Goal: Transaction & Acquisition: Purchase product/service

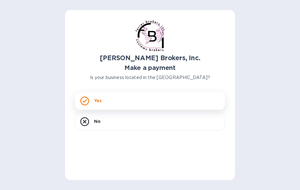
click at [87, 103] on icon at bounding box center [84, 100] width 9 height 9
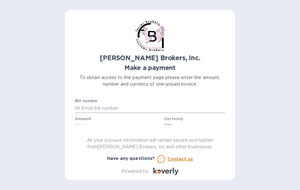
click at [133, 107] on input "text" at bounding box center [152, 108] width 145 height 9
type input "293976"
click at [179, 119] on b "Currency" at bounding box center [173, 118] width 19 height 5
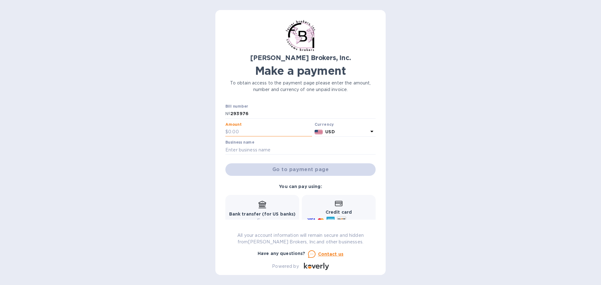
click at [248, 129] on input "text" at bounding box center [270, 131] width 84 height 9
type input "160.00"
click at [254, 147] on input "text" at bounding box center [300, 149] width 150 height 9
type input "Mega PG Distributions, LLC."
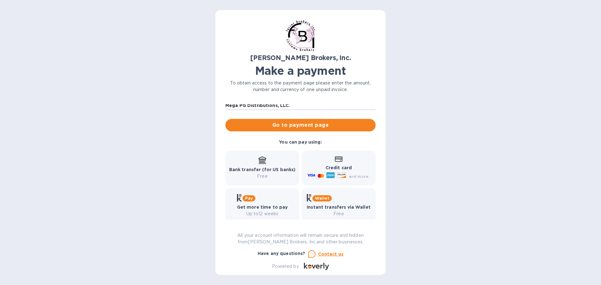
scroll to position [52, 0]
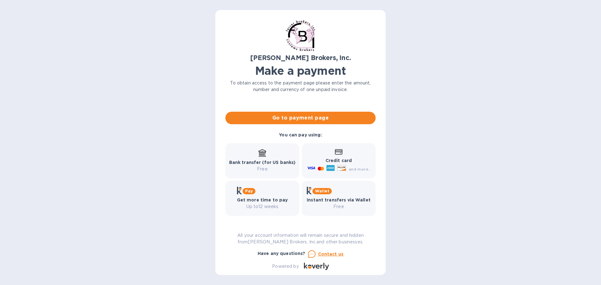
click at [263, 157] on div "Bank transfer (for US banks) Free" at bounding box center [262, 160] width 67 height 23
click at [298, 123] on button "Go to payment page" at bounding box center [300, 118] width 150 height 13
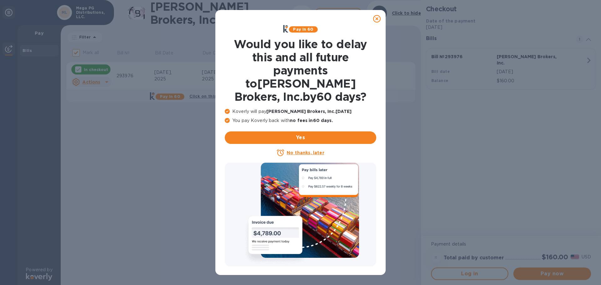
click at [300, 17] on icon at bounding box center [377, 19] width 8 height 8
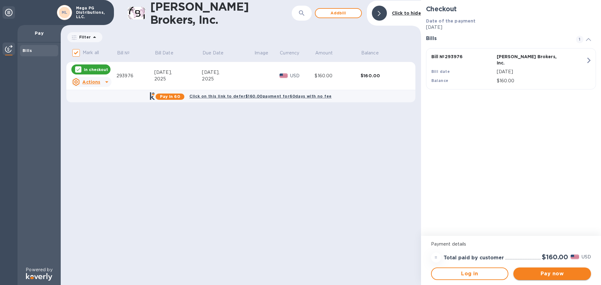
click at [300, 189] on span "Pay now" at bounding box center [552, 274] width 68 height 8
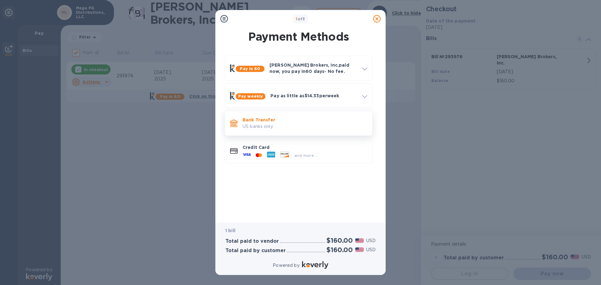
click at [298, 127] on p "US banks only." at bounding box center [305, 126] width 125 height 7
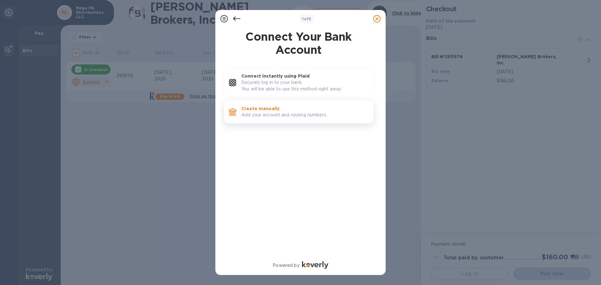
click at [280, 113] on p "Add your account and routing numbers." at bounding box center [304, 115] width 127 height 7
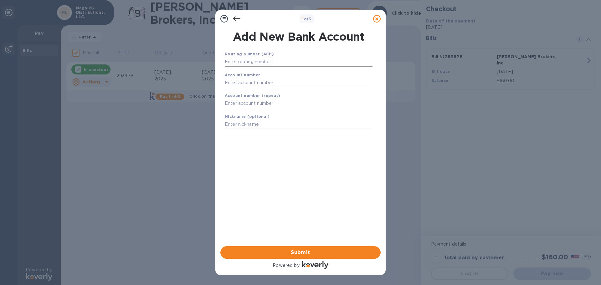
click at [298, 65] on input "text" at bounding box center [299, 61] width 148 height 9
click at [269, 60] on input "text" at bounding box center [299, 61] width 148 height 9
drag, startPoint x: 261, startPoint y: 56, endPoint x: 232, endPoint y: 59, distance: 28.6
click at [228, 59] on div "Routing number (ACH) 11" at bounding box center [298, 58] width 153 height 21
drag, startPoint x: 244, startPoint y: 59, endPoint x: 197, endPoint y: 62, distance: 47.4
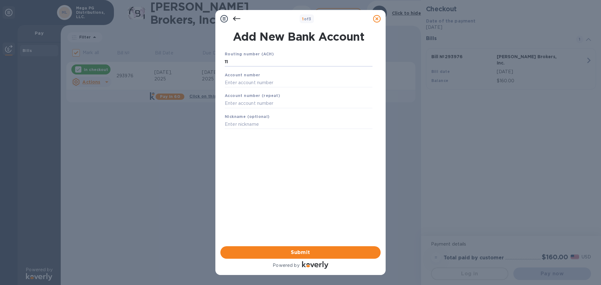
click at [197, 62] on div "1 of 3 Add New Bank Account Routing number (ACH) 11 Account number Account numb…" at bounding box center [300, 142] width 601 height 285
paste input "1000025"
type input "111000025"
click at [270, 88] on input "text" at bounding box center [299, 90] width 148 height 9
type input "5"
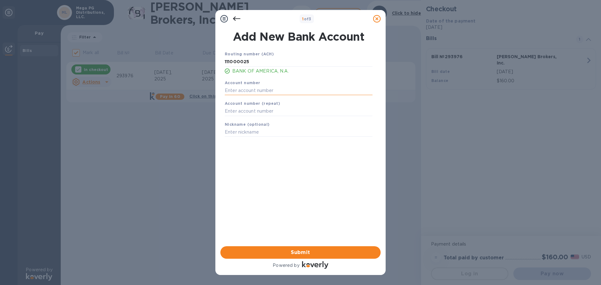
click at [261, 90] on input "text" at bounding box center [299, 90] width 148 height 9
paste input "586037241055"
type input "586037241055"
click at [260, 112] on input "text" at bounding box center [299, 111] width 148 height 9
paste input "586037241055"
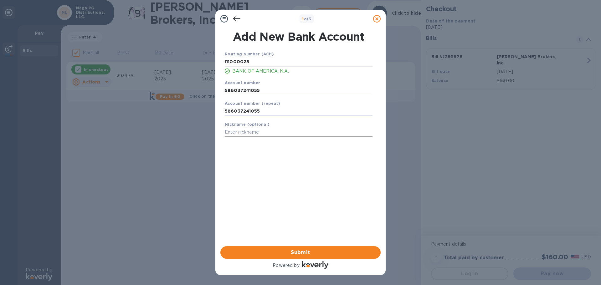
type input "586037241055"
click at [259, 132] on input "text" at bounding box center [299, 132] width 148 height 9
type input "MPG BofA"
click at [300, 189] on span "Submit" at bounding box center [300, 253] width 150 height 8
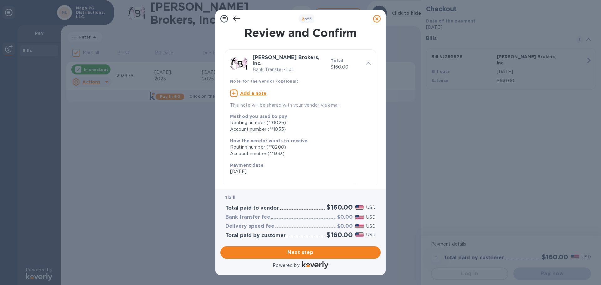
click at [249, 91] on u "Add a note" at bounding box center [253, 93] width 27 height 5
click at [249, 91] on textarea at bounding box center [295, 93] width 131 height 5
type textarea "Inv 293976"
click at [295, 189] on span "Next step" at bounding box center [300, 253] width 150 height 8
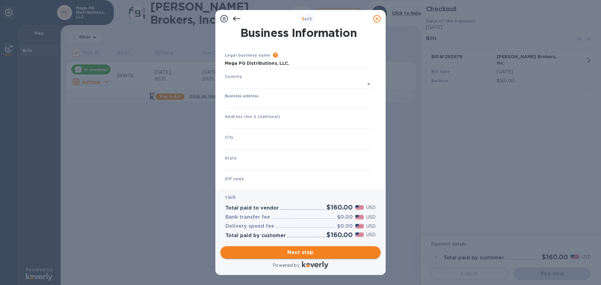
type input "[GEOGRAPHIC_DATA]"
click at [281, 104] on input "Business address" at bounding box center [299, 102] width 148 height 9
type input "[STREET_ADDRESS]"
click at [287, 122] on input "text" at bounding box center [299, 123] width 148 height 9
click at [253, 123] on input "text" at bounding box center [299, 123] width 148 height 9
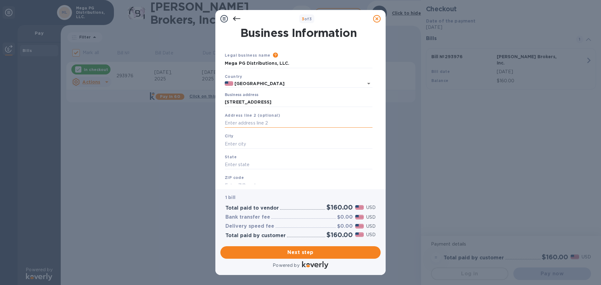
click at [253, 123] on input "text" at bounding box center [299, 123] width 148 height 9
type input "Ste. 1105-415"
type input "San Antonio"
type input "[GEOGRAPHIC_DATA]"
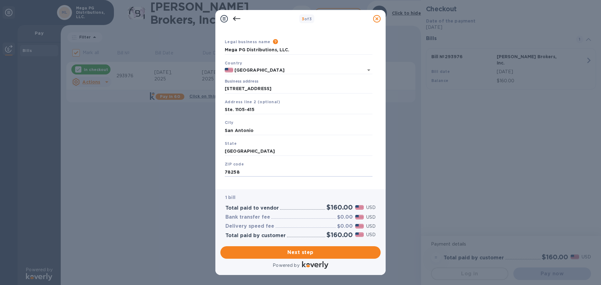
scroll to position [21, 0]
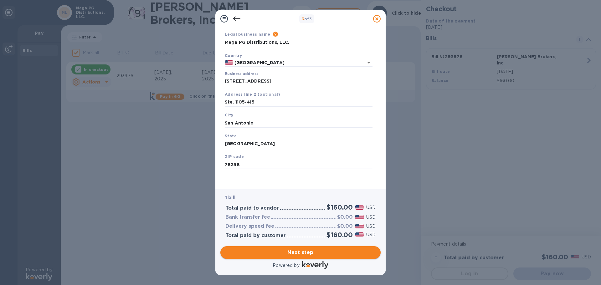
type input "78258"
click at [300, 189] on span "Next step" at bounding box center [300, 253] width 150 height 8
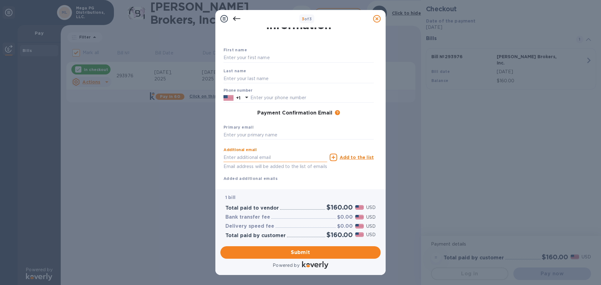
click at [286, 158] on input "text" at bounding box center [275, 157] width 104 height 9
click at [288, 160] on input "text" at bounding box center [275, 157] width 104 height 9
click at [235, 118] on div "Payment Confirmation Email The added email addresses will be used to send the p…" at bounding box center [298, 113] width 155 height 11
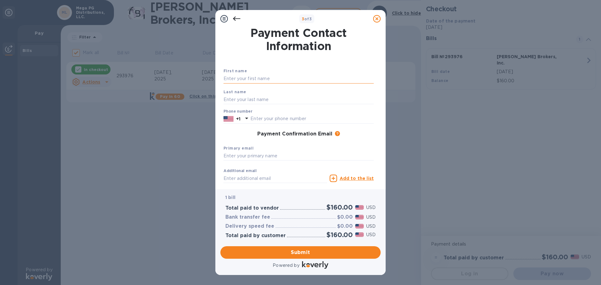
click at [262, 77] on input "text" at bounding box center [298, 78] width 150 height 9
type input "[PERSON_NAME]"
type input "De La Torre"
type input "8305073599"
type input "[PERSON_NAME][EMAIL_ADDRESS][DOMAIN_NAME]"
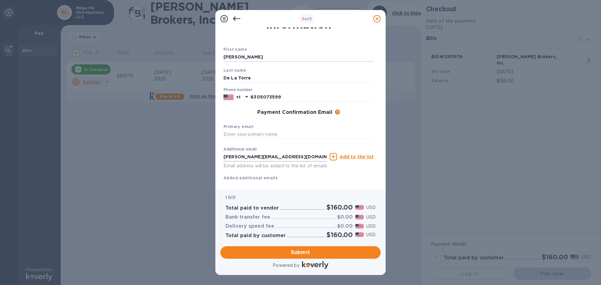
scroll to position [31, 0]
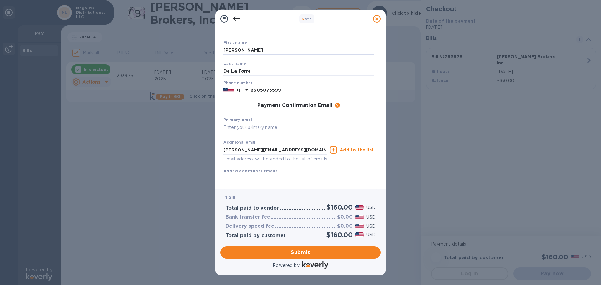
click at [300, 147] on u "Add to the list" at bounding box center [357, 149] width 34 height 5
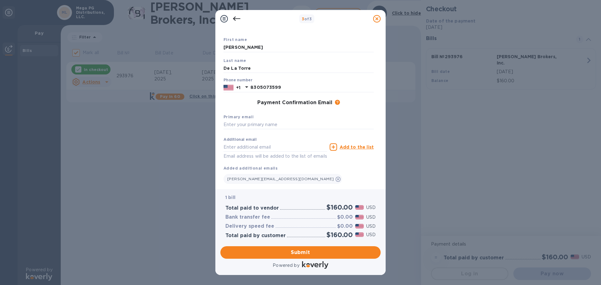
scroll to position [48, 0]
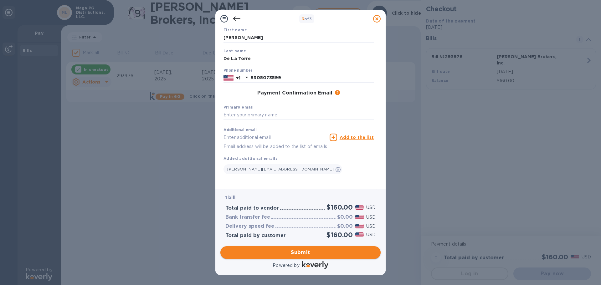
click at [300, 189] on button "Submit" at bounding box center [300, 252] width 160 height 13
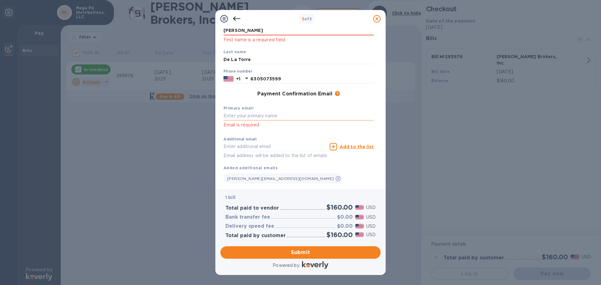
click at [280, 114] on input "text" at bounding box center [298, 115] width 150 height 9
click at [274, 114] on input "[PERSON_NAME]" at bounding box center [298, 115] width 150 height 9
drag, startPoint x: 247, startPoint y: 118, endPoint x: 221, endPoint y: 120, distance: 26.1
click at [217, 120] on div "Payment Contact Information First name [PERSON_NAME] First name is a required f…" at bounding box center [300, 109] width 170 height 162
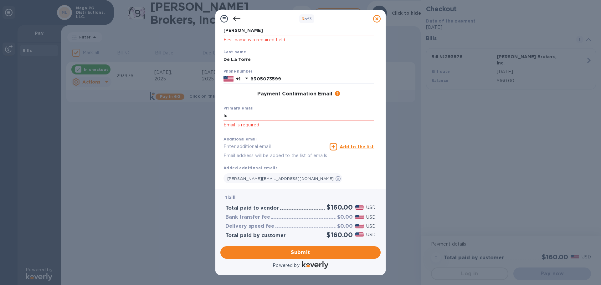
type input "l"
click button "Submit" at bounding box center [0, 0] width 0 height 0
type input "[EMAIL_ADDRESS][DOMAIN_NAME]"
click p "Invalid email"
click at [291, 116] on input "[EMAIL_ADDRESS][DOMAIN_NAME]" at bounding box center [298, 115] width 150 height 9
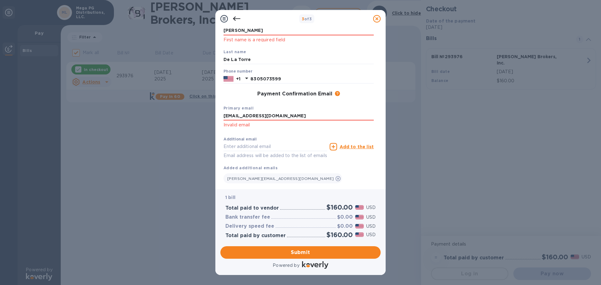
drag, startPoint x: 291, startPoint y: 116, endPoint x: 187, endPoint y: 116, distance: 103.3
click at [187, 116] on div "3 of 3 Payment Contact Information First name [PERSON_NAME] First name is a req…" at bounding box center [300, 142] width 601 height 285
type input "[PERSON_NAME][EMAIL_ADDRESS][DOMAIN_NAME]"
drag, startPoint x: 254, startPoint y: 128, endPoint x: 257, endPoint y: 126, distance: 3.6
click p "Invalid email"
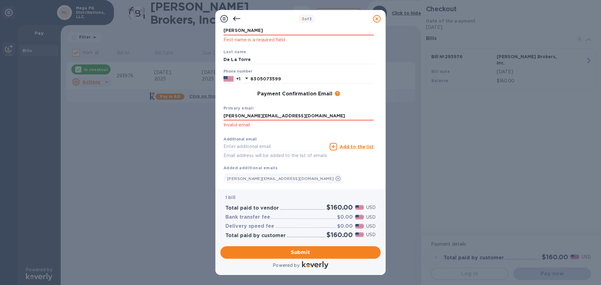
scroll to position [65, 0]
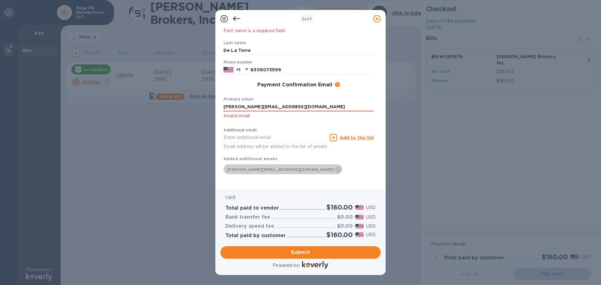
click at [300, 167] on icon at bounding box center [338, 169] width 5 height 5
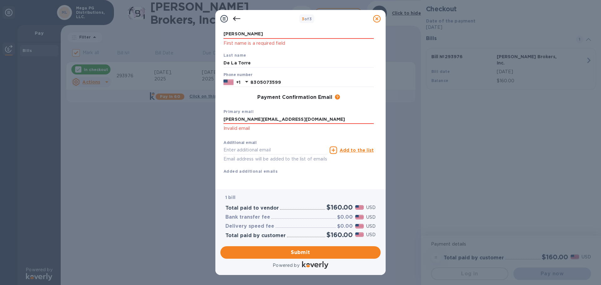
scroll to position [52, 0]
click at [293, 125] on div "Primary email [PERSON_NAME][EMAIL_ADDRESS][DOMAIN_NAME] Invalid email" at bounding box center [298, 120] width 155 height 29
click at [300, 126] on div "Primary email [PERSON_NAME][EMAIL_ADDRESS][DOMAIN_NAME] Invalid email" at bounding box center [298, 120] width 155 height 29
click at [300, 115] on input "[PERSON_NAME][EMAIL_ADDRESS][DOMAIN_NAME]" at bounding box center [298, 119] width 150 height 9
click at [300, 136] on div "Additional email Email address will be added to the list of emails" at bounding box center [275, 150] width 106 height 28
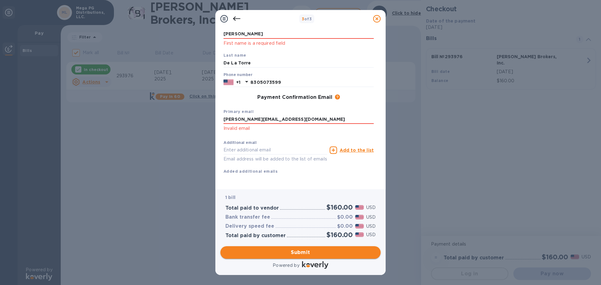
click at [291, 189] on button "Submit" at bounding box center [300, 252] width 160 height 13
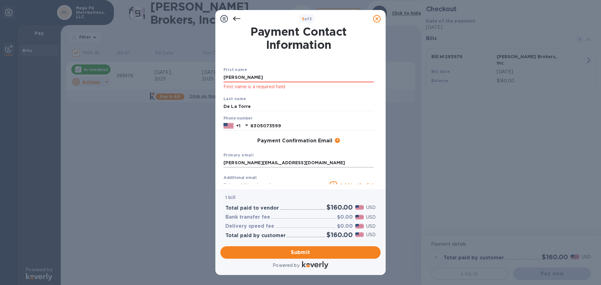
scroll to position [0, 0]
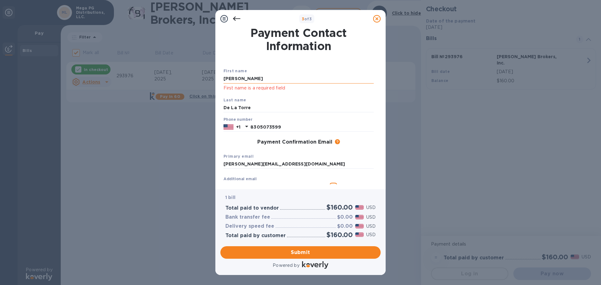
click at [255, 79] on input "[PERSON_NAME]" at bounding box center [298, 78] width 150 height 9
click at [300, 61] on div "First name [PERSON_NAME] First name is a required field Last name De La [PERSON…" at bounding box center [298, 134] width 153 height 156
click at [279, 95] on div "Last name [PERSON_NAME]" at bounding box center [298, 104] width 155 height 21
click at [262, 80] on input "[PERSON_NAME]" at bounding box center [298, 78] width 150 height 9
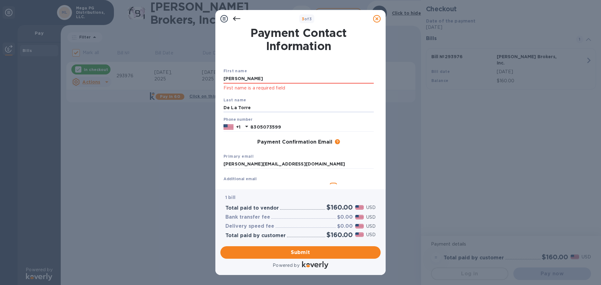
click at [293, 93] on div "First name [PERSON_NAME] First name is a required field Last name De La [PERSON…" at bounding box center [298, 139] width 155 height 148
drag, startPoint x: 259, startPoint y: 79, endPoint x: 183, endPoint y: 82, distance: 76.2
click at [183, 82] on div "3 of 3 Payment Contact Information First name [PERSON_NAME] First name is a req…" at bounding box center [300, 142] width 601 height 285
type input "[PERSON_NAME]"
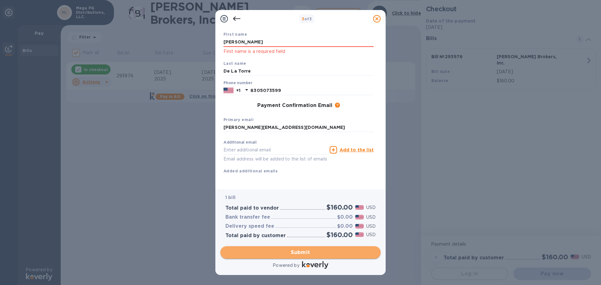
click at [294, 189] on span "Submit" at bounding box center [300, 253] width 150 height 8
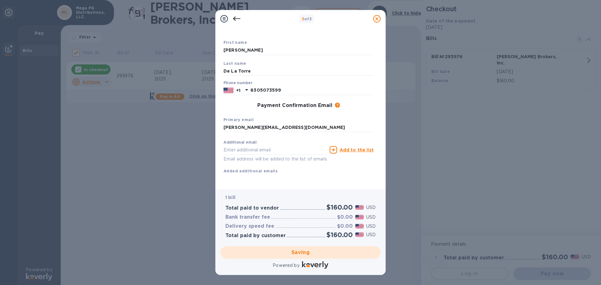
checkbox input "false"
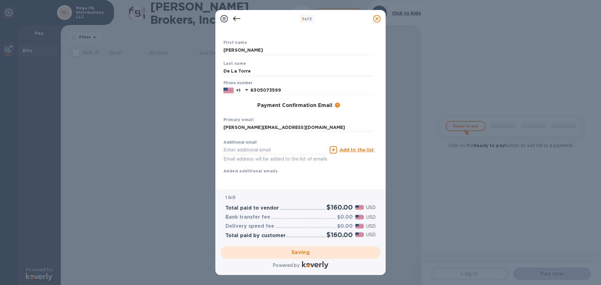
scroll to position [0, 0]
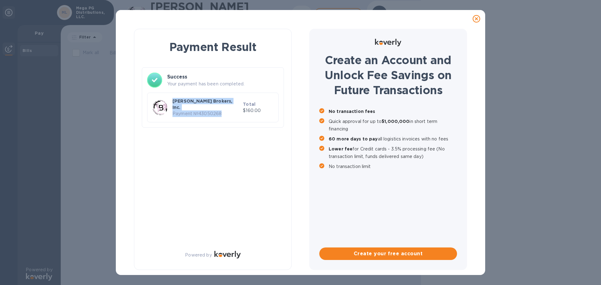
drag, startPoint x: 225, startPoint y: 110, endPoint x: 168, endPoint y: 110, distance: 56.7
click at [168, 110] on div "[PERSON_NAME] Brokers, Inc. Payment № 43050268 Total $160.00" at bounding box center [212, 108] width 123 height 22
click at [210, 128] on div "Success Your payment has been completed. [PERSON_NAME] Brokers, Inc. Payment № …" at bounding box center [213, 99] width 142 height 65
click at [268, 149] on div "Payment Result Success Your payment has been completed. [PERSON_NAME] Brokers, …" at bounding box center [213, 149] width 158 height 241
drag, startPoint x: 265, startPoint y: 107, endPoint x: 149, endPoint y: 100, distance: 116.6
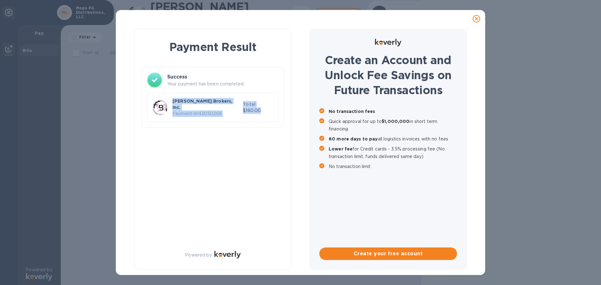
click at [149, 100] on div "[PERSON_NAME] Brokers, Inc. Payment № 43050268 Total $160.00" at bounding box center [212, 108] width 131 height 30
copy div "[PERSON_NAME] Brokers, Inc. Payment № 43050268 Total $160.00"
